Goal: Task Accomplishment & Management: Manage account settings

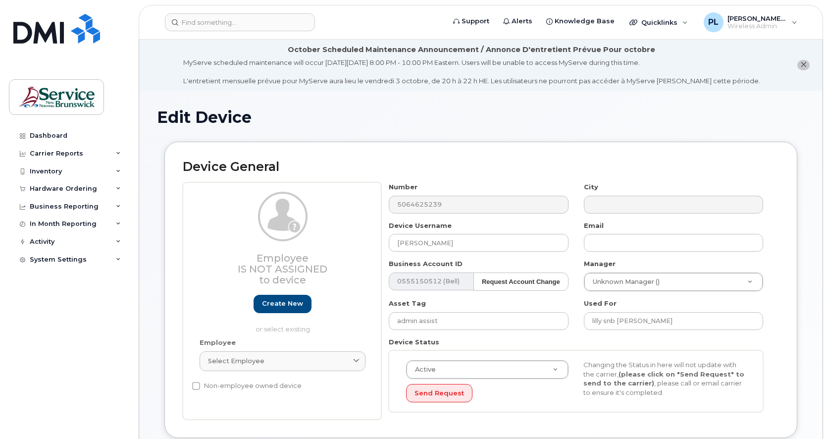
select select "34535611"
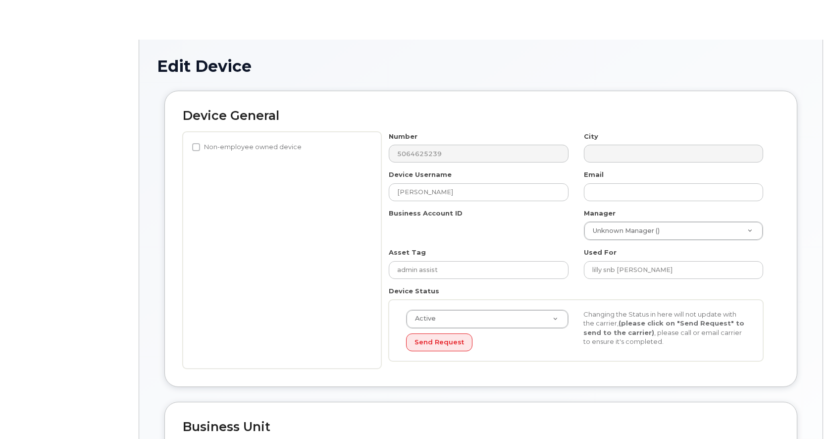
select select "34535611"
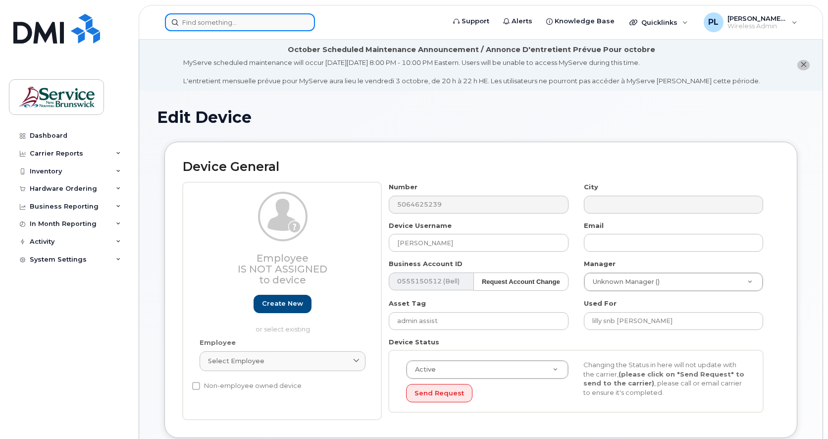
click at [242, 21] on input at bounding box center [240, 22] width 150 height 18
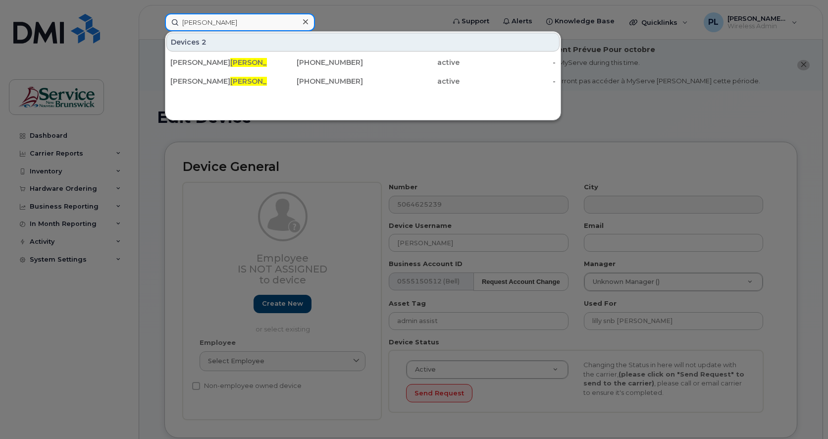
type input "johnson"
click at [188, 131] on div at bounding box center [414, 219] width 828 height 439
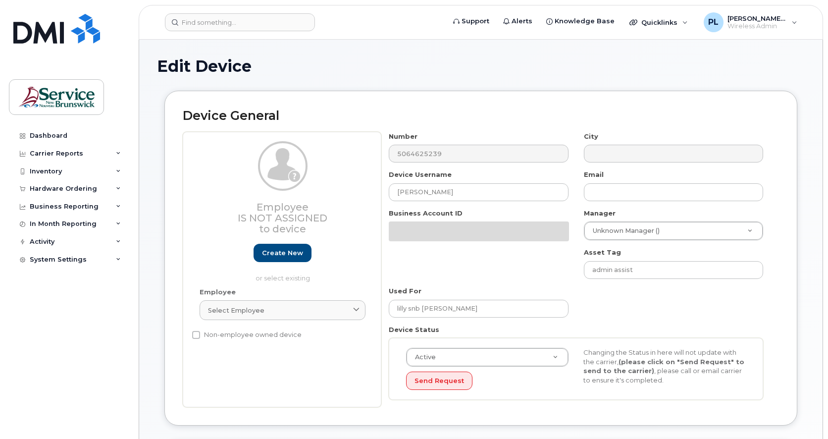
select select "34535611"
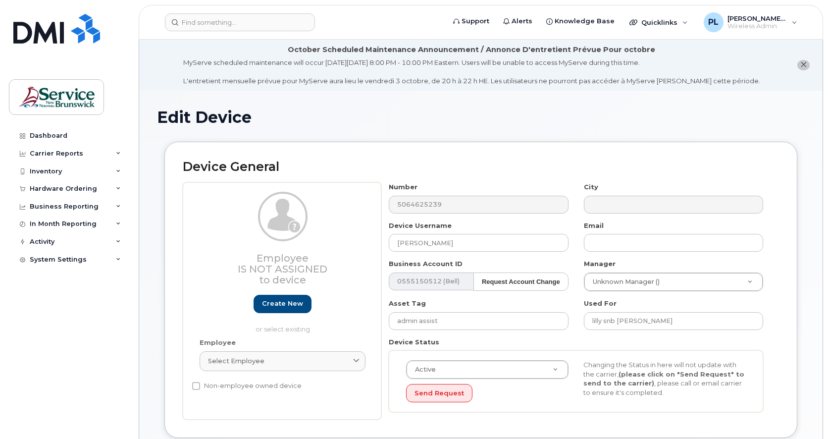
click at [168, 304] on div "Device General Employee Is not assigned to device Create new or select existing…" at bounding box center [480, 290] width 633 height 296
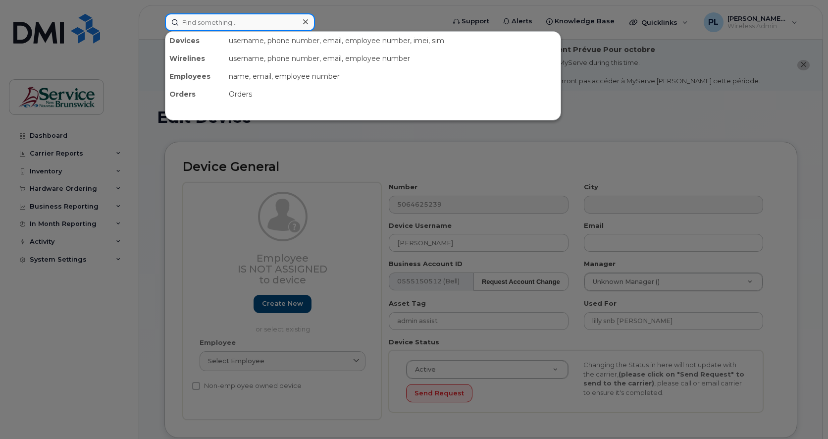
click at [236, 25] on input at bounding box center [240, 22] width 150 height 18
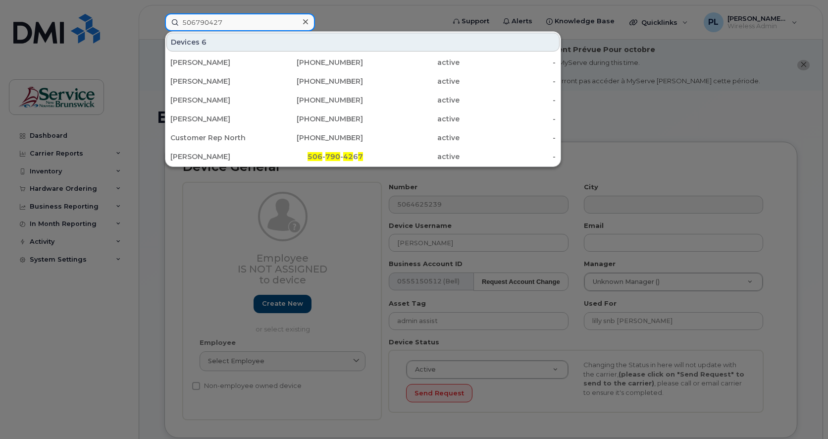
type input "5067904274"
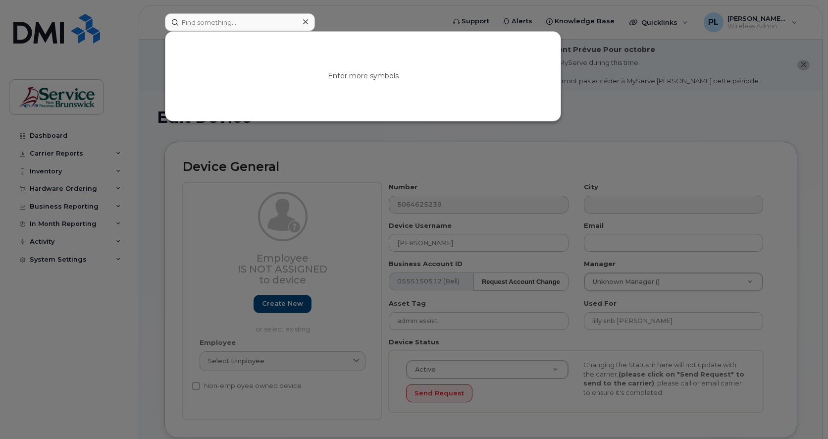
click at [27, 317] on div at bounding box center [414, 219] width 828 height 439
click at [256, 23] on input at bounding box center [240, 22] width 150 height 18
paste input "5067904274"
type input "5067904274"
click at [646, 120] on div at bounding box center [414, 219] width 828 height 439
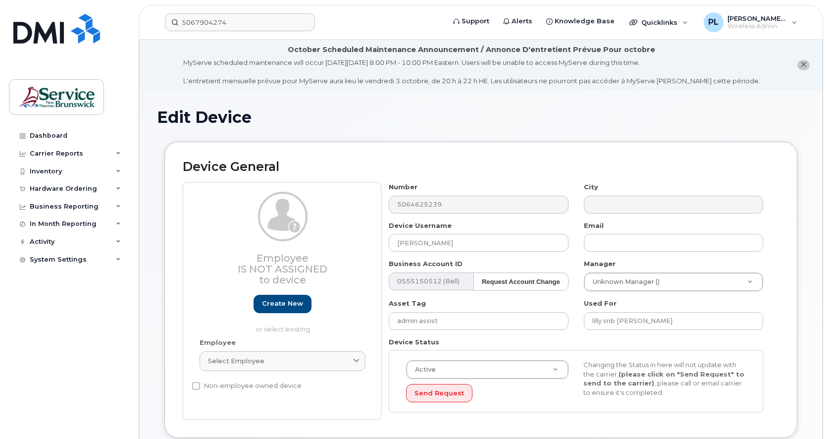
drag, startPoint x: 48, startPoint y: 331, endPoint x: 65, endPoint y: 307, distance: 29.4
click at [48, 331] on div "Dashboard Carrier Reports Monthly Billing Data Daily Data Pooling Data Behavior…" at bounding box center [70, 275] width 122 height 297
